Goal: Book appointment/travel/reservation

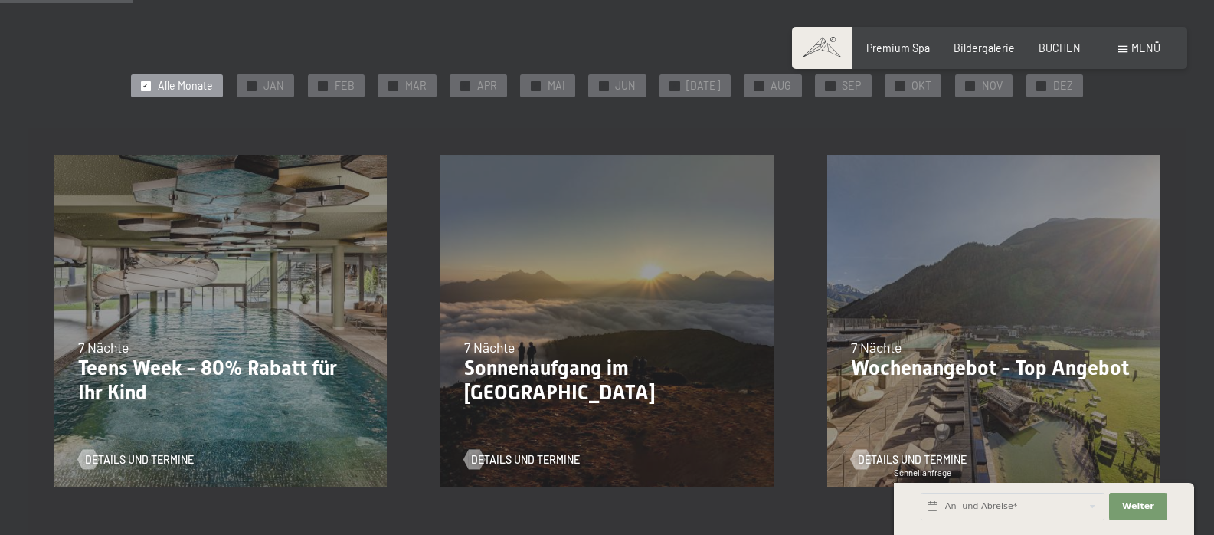
scroll to position [305, 0]
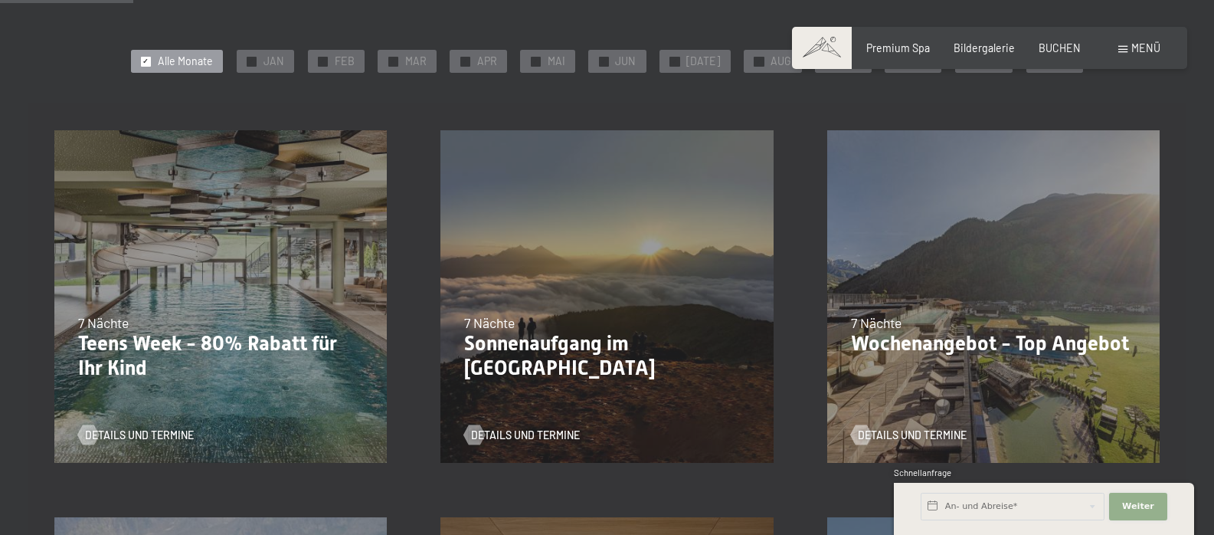
click at [1149, 512] on span "Weiter" at bounding box center [1138, 506] width 32 height 12
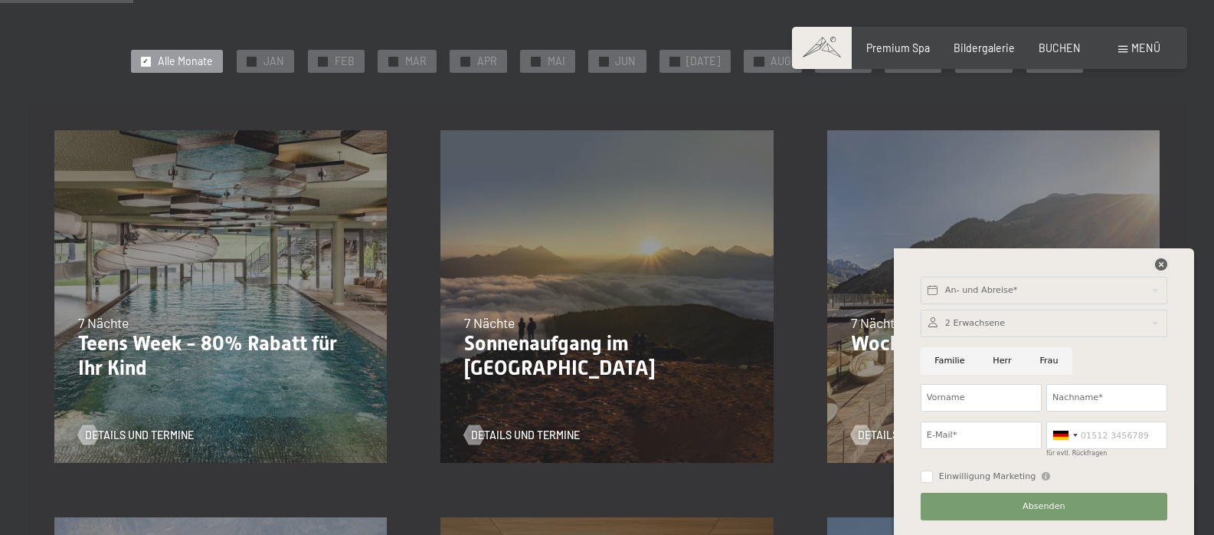
click at [1159, 263] on icon at bounding box center [1161, 264] width 12 height 12
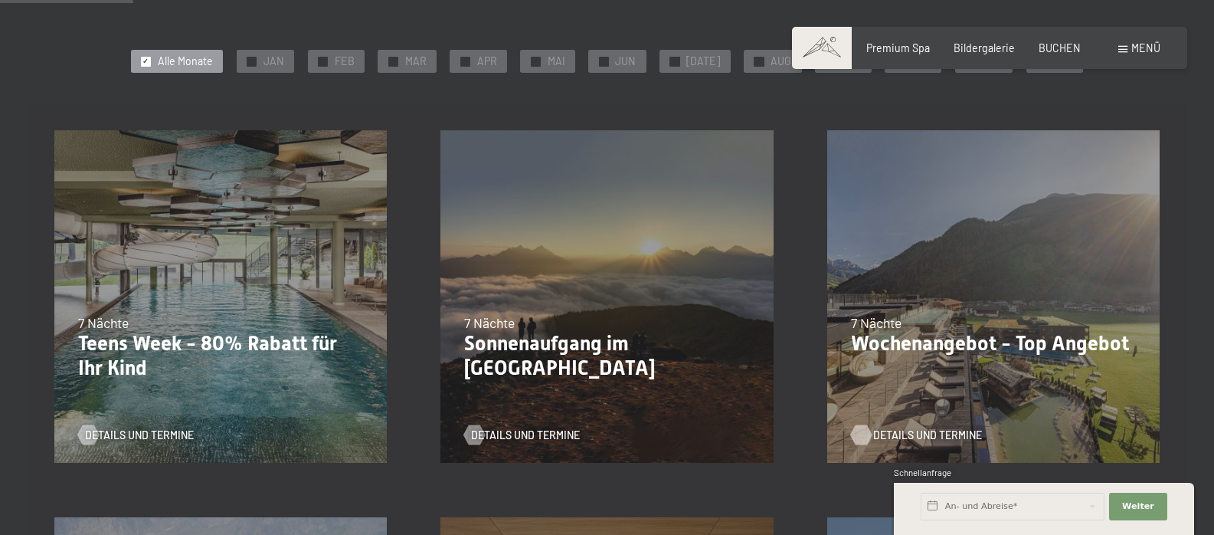
click at [886, 433] on span "Details und Termine" at bounding box center [927, 434] width 109 height 15
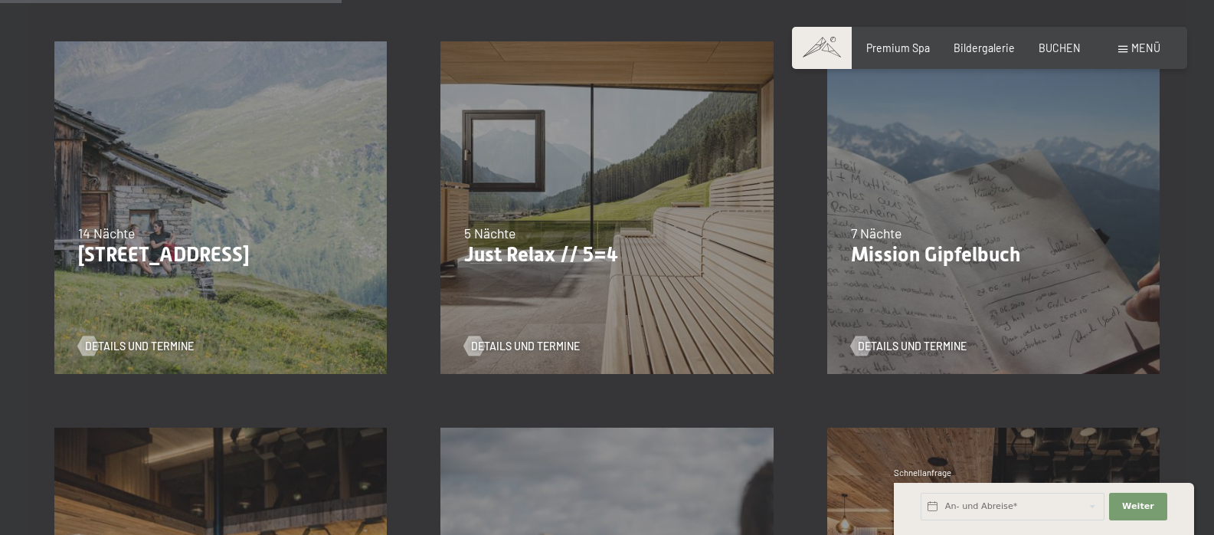
scroll to position [820, 0]
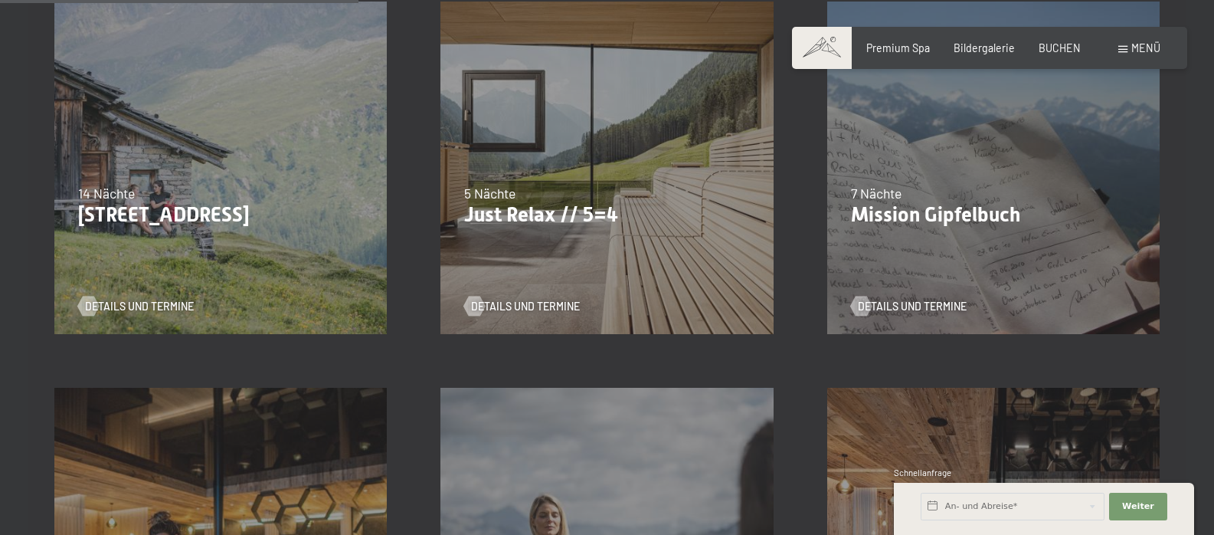
click at [515, 306] on span "Einwilligung Marketing*" at bounding box center [522, 310] width 126 height 15
click at [451, 306] on input "Einwilligung Marketing*" at bounding box center [443, 310] width 15 height 15
click at [665, 116] on div "07.09.–03.10.2025 21.12.–26.12.2025 11.01.–23.01.2026 08.03.–27.03.2026 08.11.–…" at bounding box center [607, 167] width 387 height 387
click at [530, 306] on span "Einwilligung Marketing*" at bounding box center [522, 310] width 126 height 15
click at [451, 306] on input "Einwilligung Marketing*" at bounding box center [443, 310] width 15 height 15
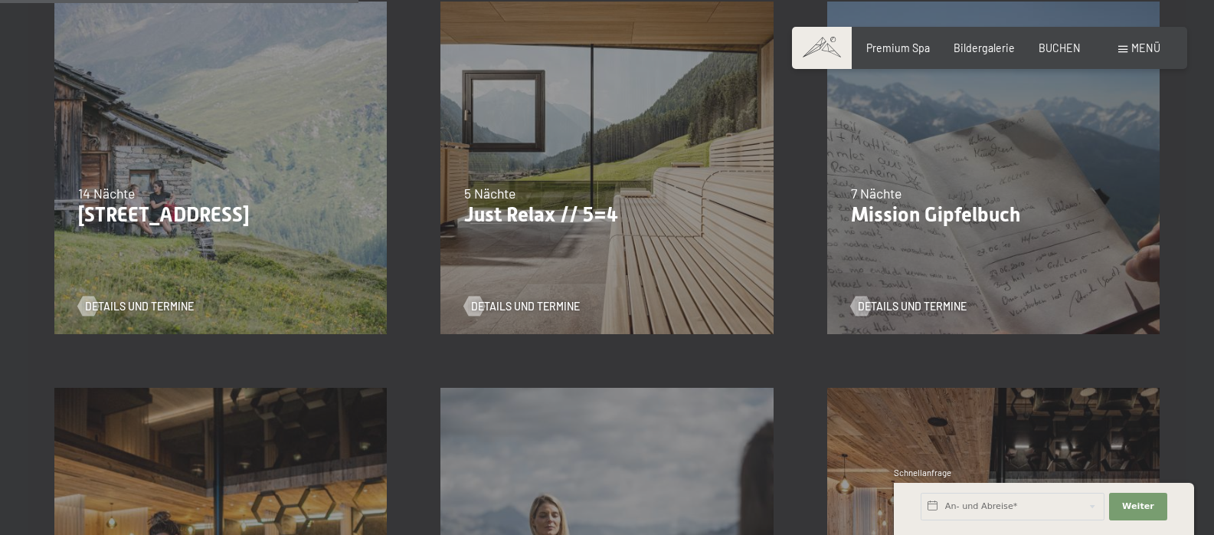
checkbox input "false"
click at [520, 165] on div "07.09.–03.10.2025 21.12.–26.12.2025 11.01.–23.01.2026 08.03.–27.03.2026 08.11.–…" at bounding box center [607, 167] width 387 height 387
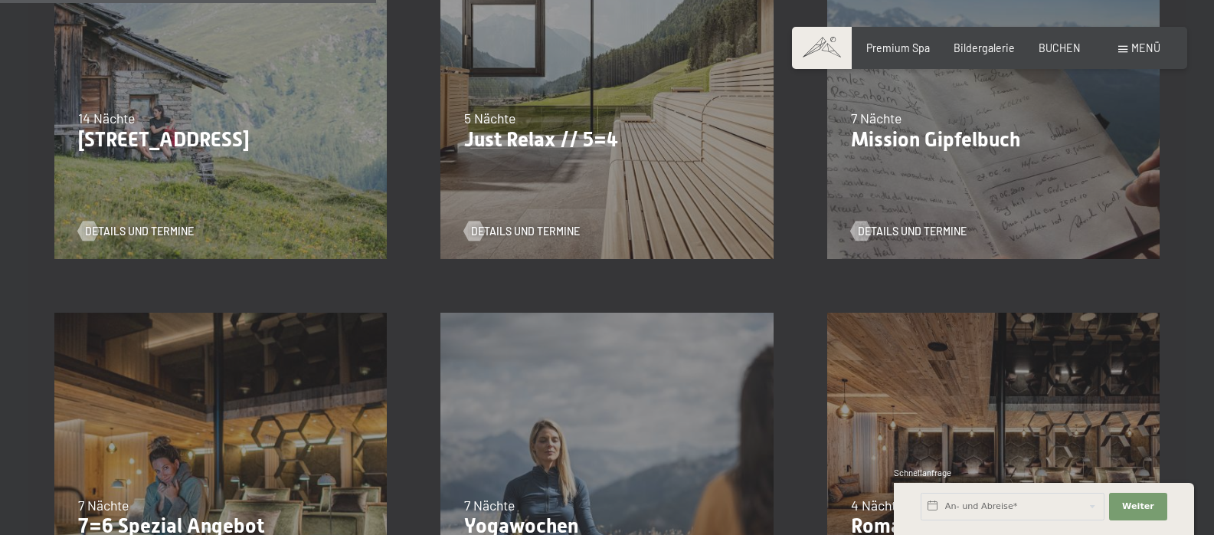
scroll to position [860, 0]
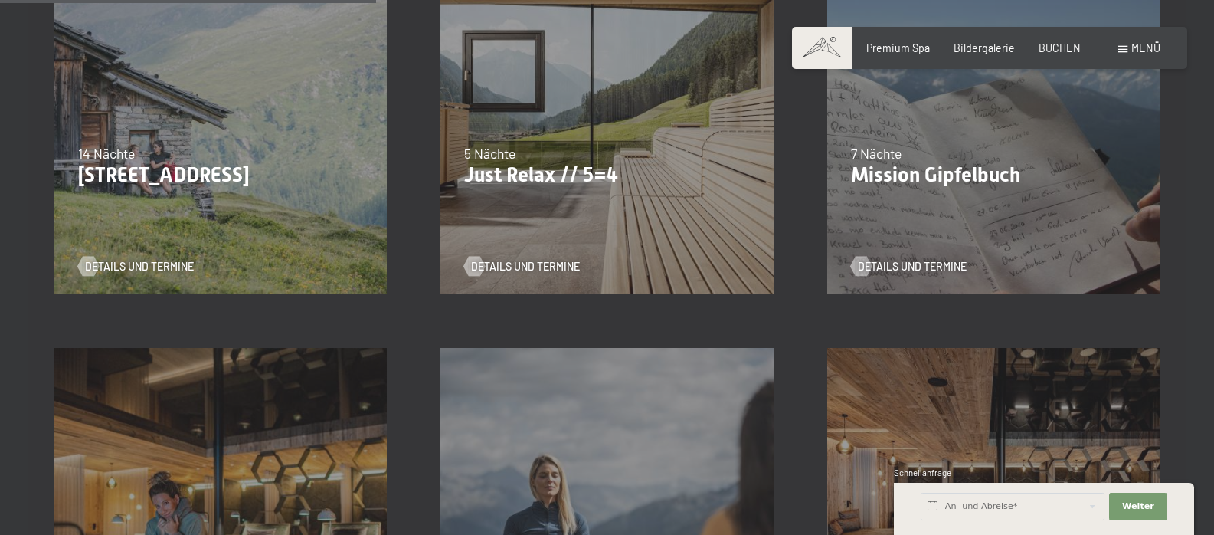
click at [552, 147] on div "5 Nächte" at bounding box center [607, 153] width 286 height 19
click at [492, 265] on span "Details und Termine" at bounding box center [540, 266] width 109 height 15
